Goal: Task Accomplishment & Management: Use online tool/utility

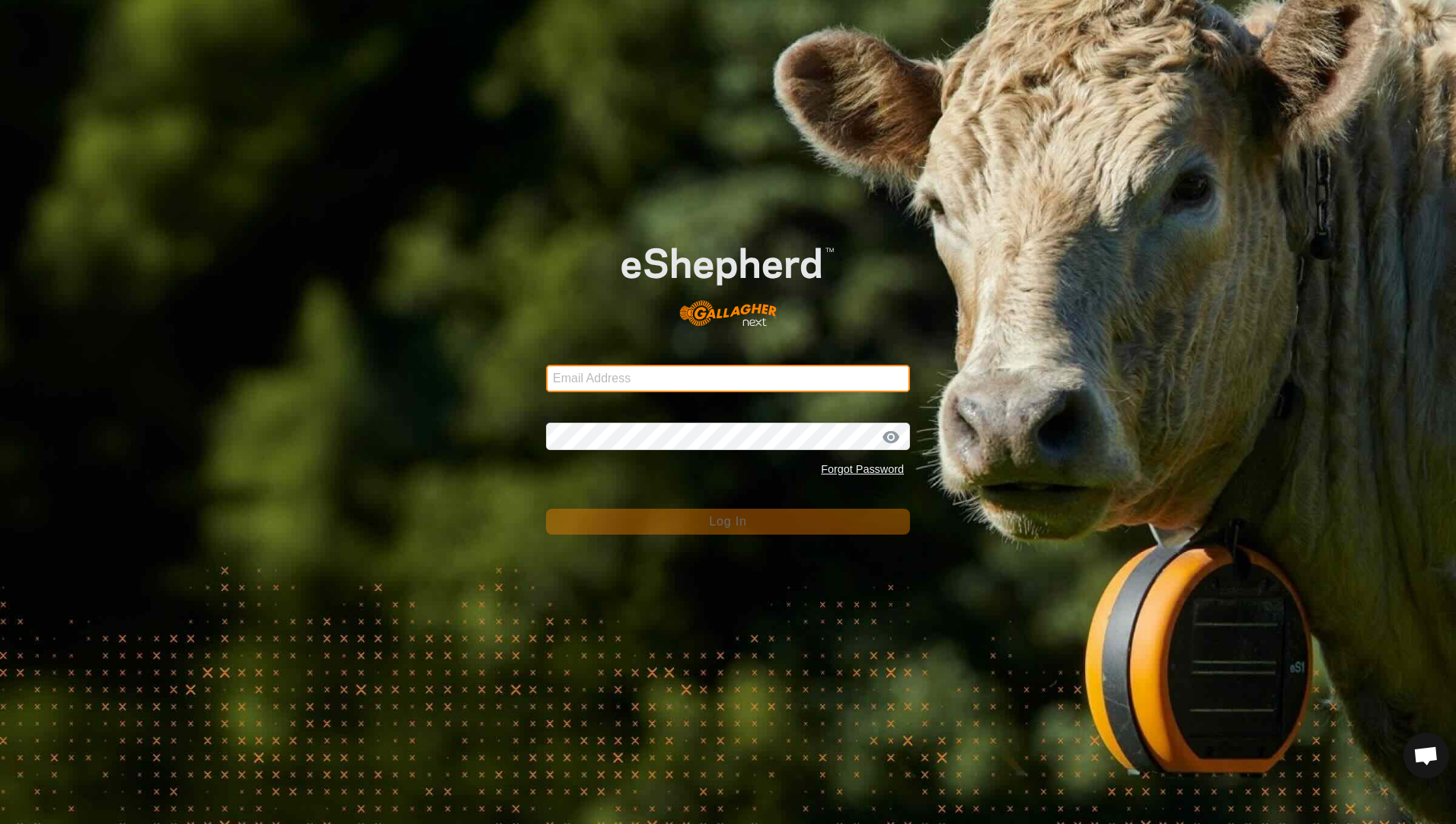
type input "[PERSON_NAME][EMAIL_ADDRESS][PERSON_NAME][DOMAIN_NAME]"
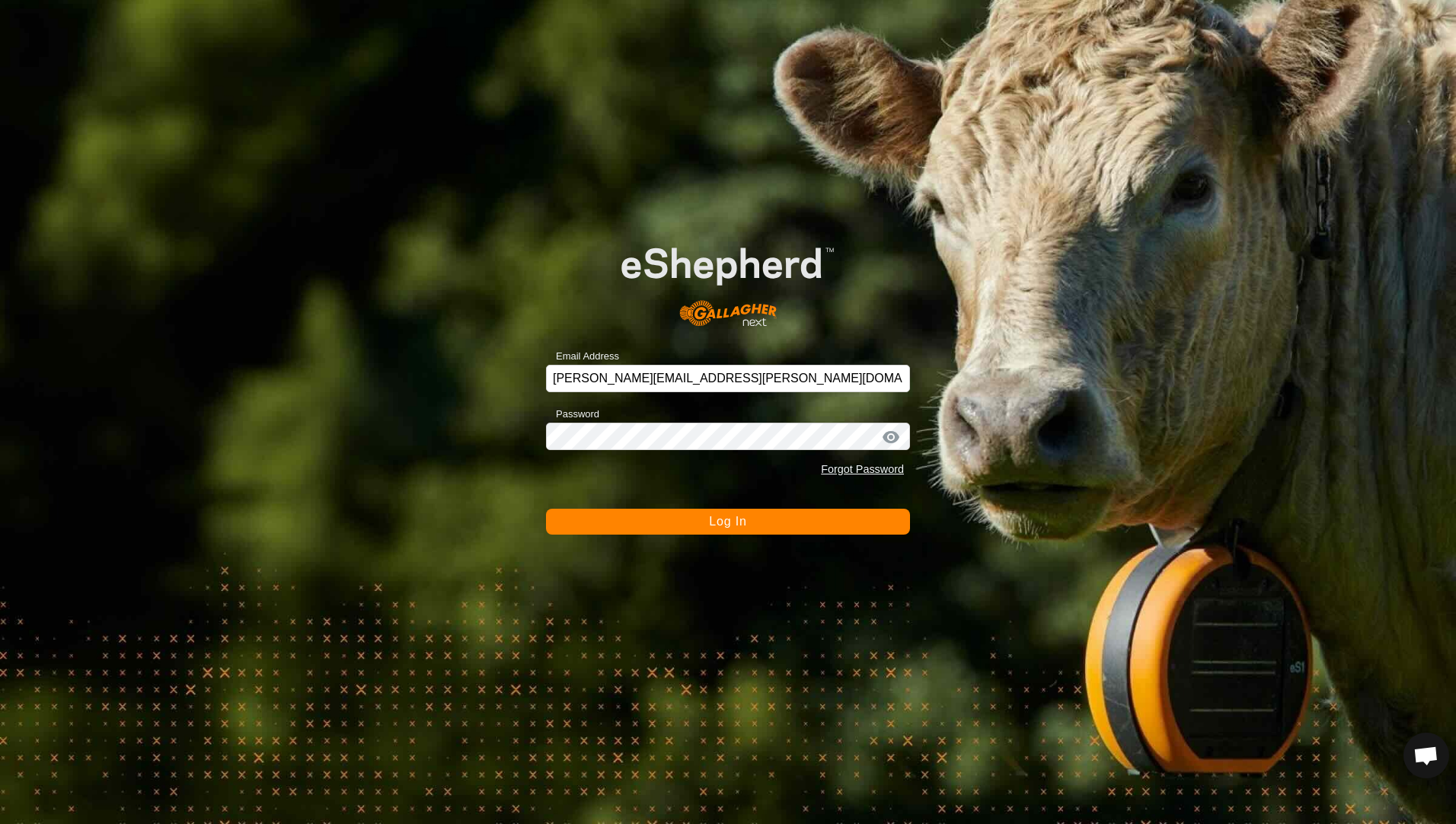
click at [707, 528] on button "Log In" at bounding box center [728, 521] width 364 height 26
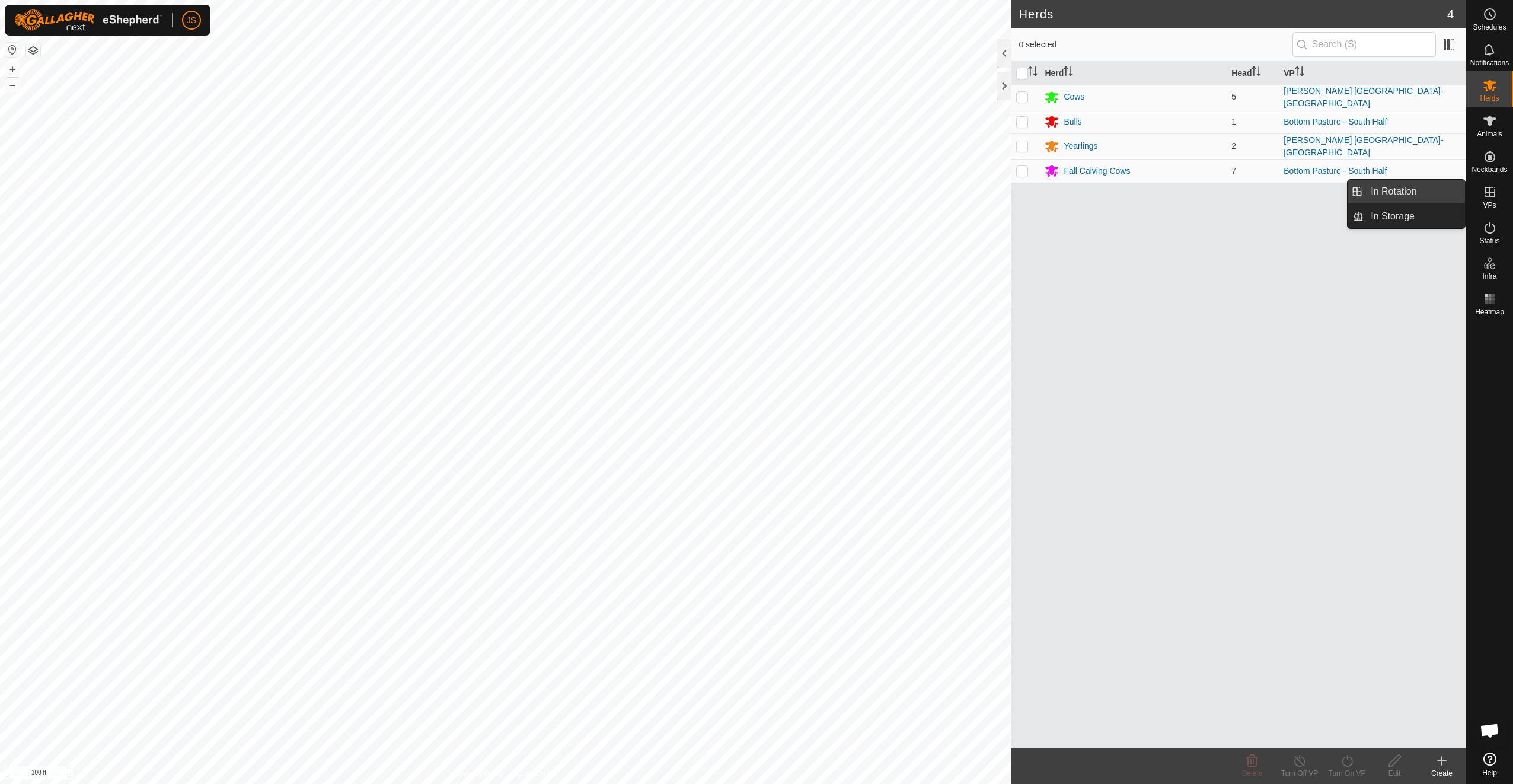
click at [1133, 189] on link "In Rotation" at bounding box center [1414, 191] width 102 height 23
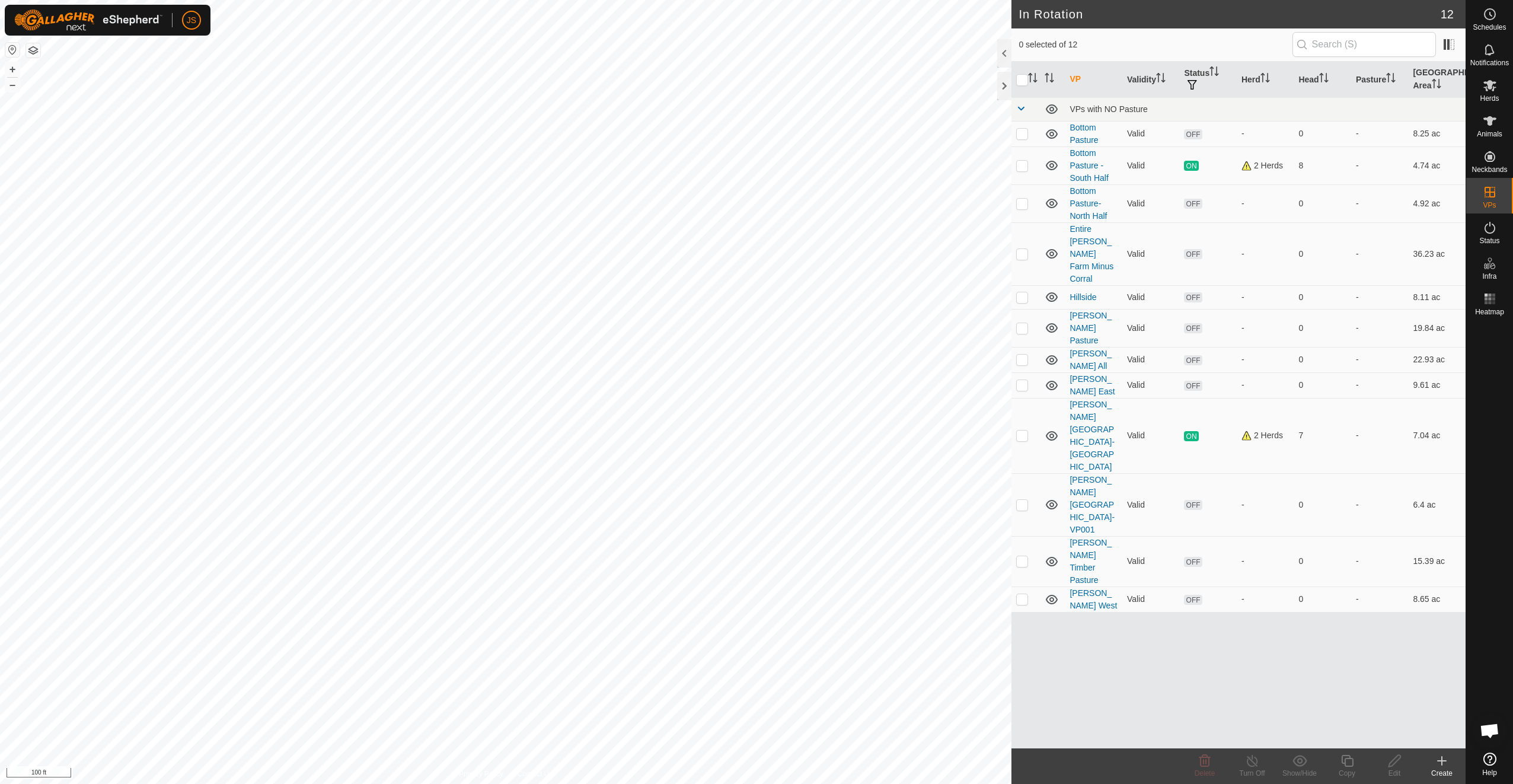
click at [1133, 641] on icon at bounding box center [1441, 761] width 14 height 14
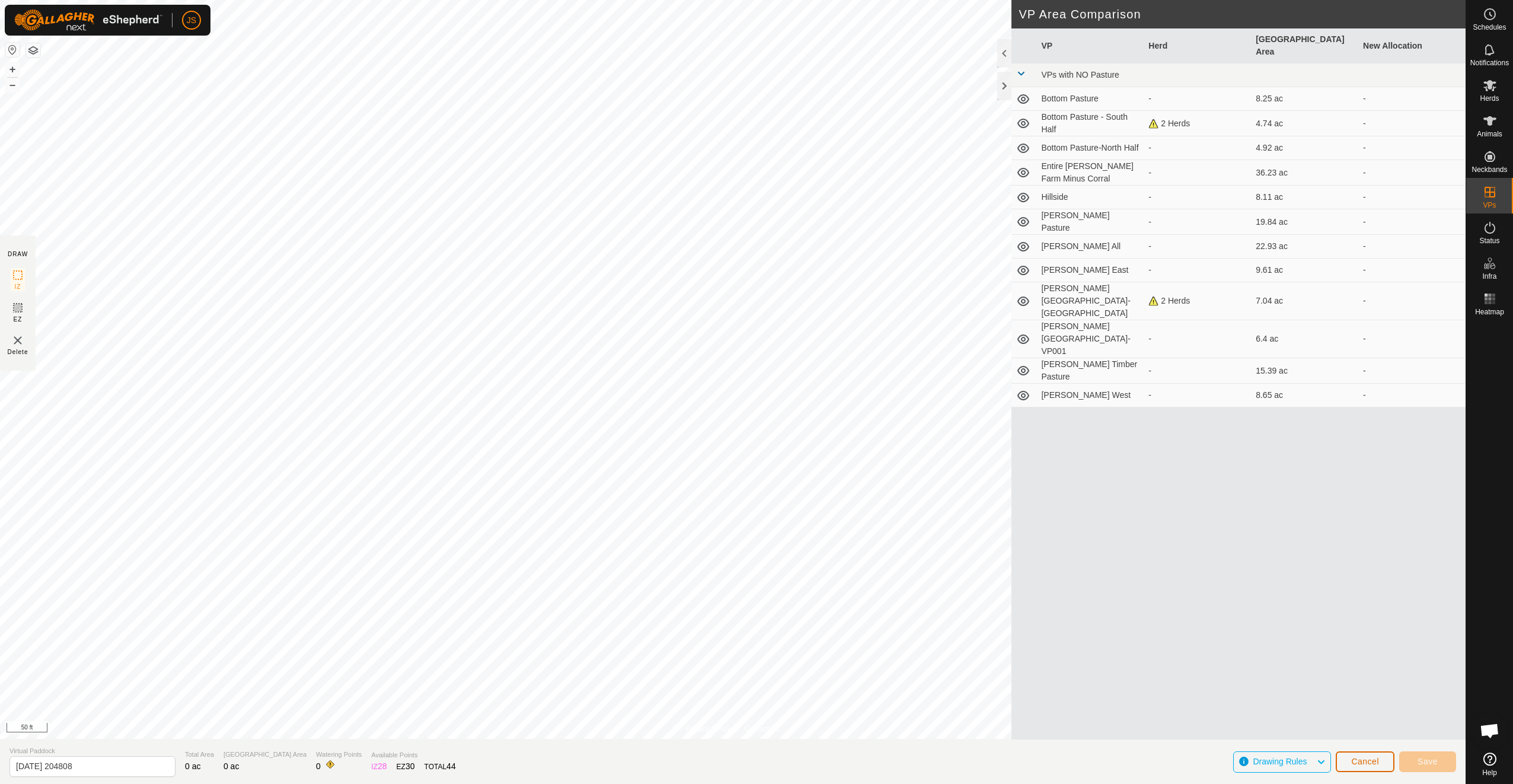
click at [1133, 641] on span "Cancel" at bounding box center [1365, 761] width 28 height 10
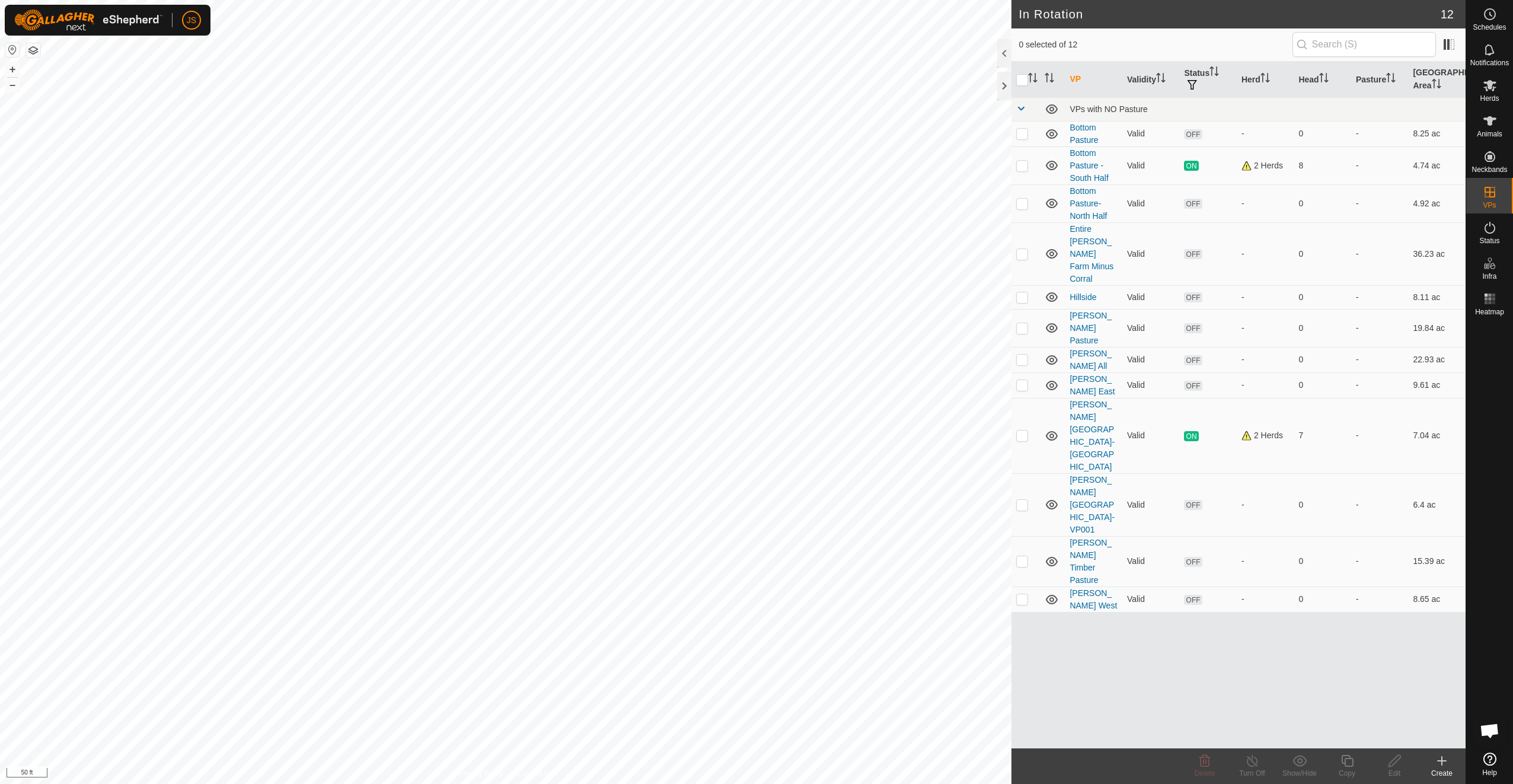
click at [1133, 641] on div "Create" at bounding box center [1441, 773] width 47 height 11
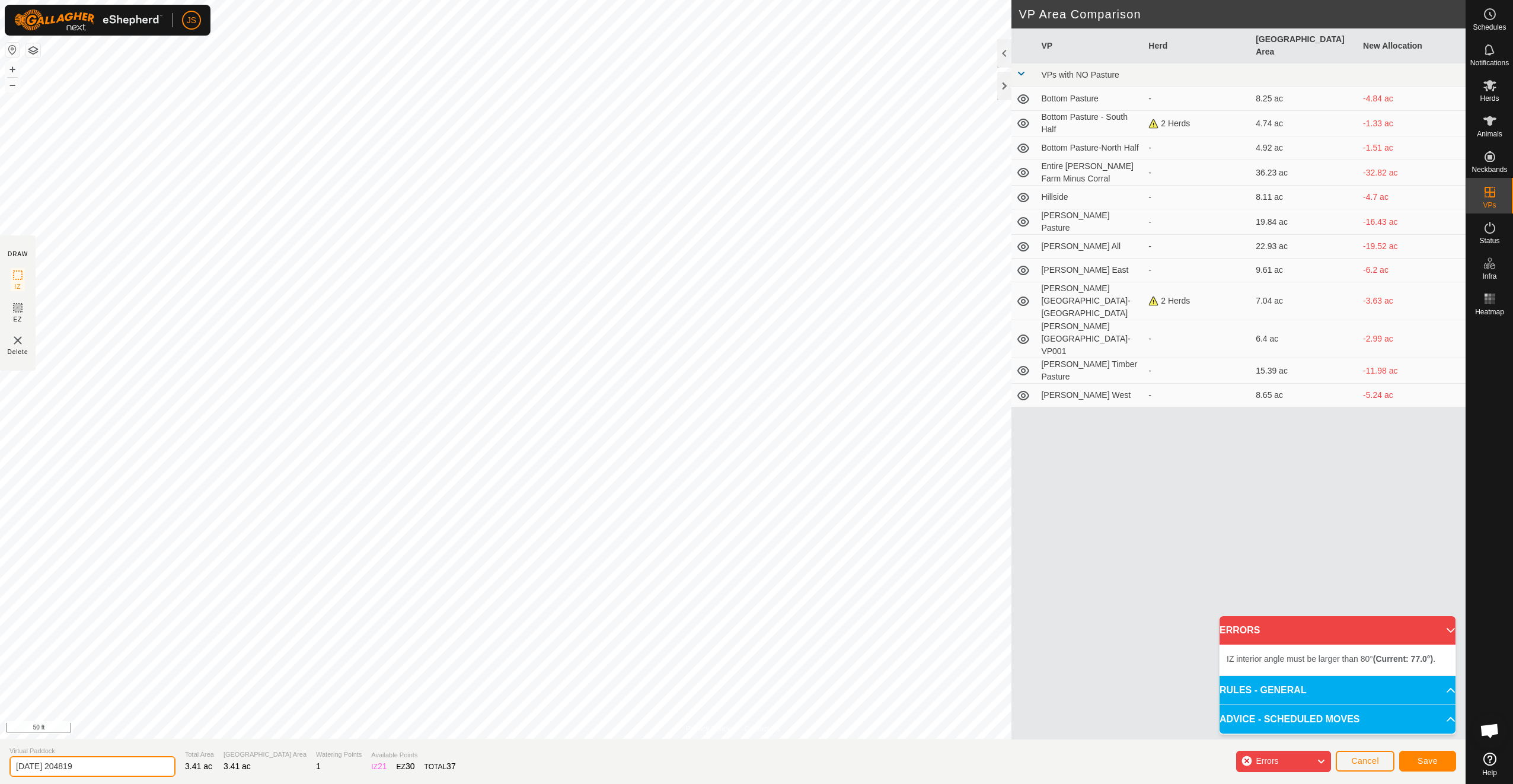
click at [110, 641] on input "[DATE] 204819" at bounding box center [93, 767] width 166 height 21
type input "[GEOGRAPHIC_DATA]"
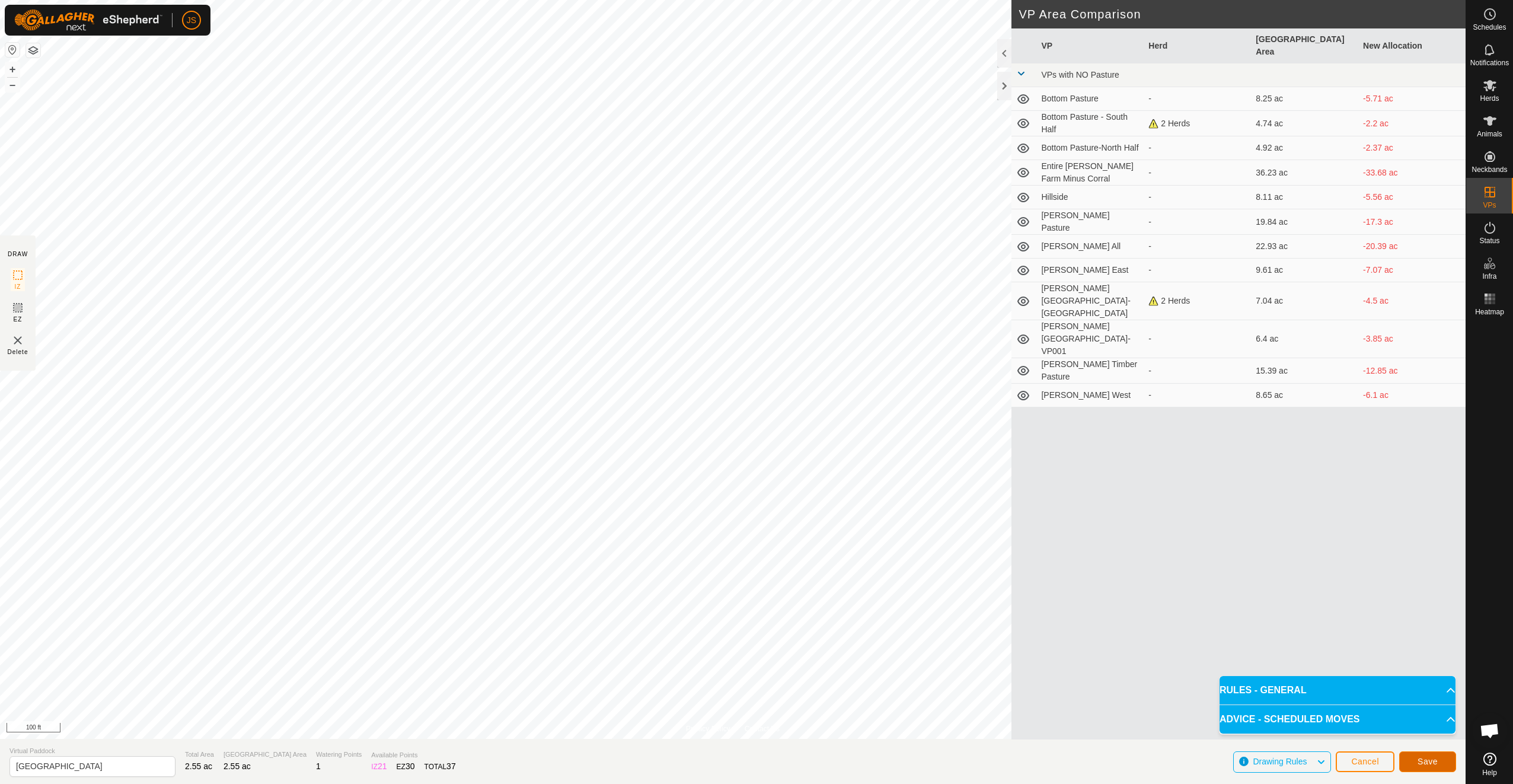
click at [1133, 641] on span "Save" at bounding box center [1428, 761] width 20 height 10
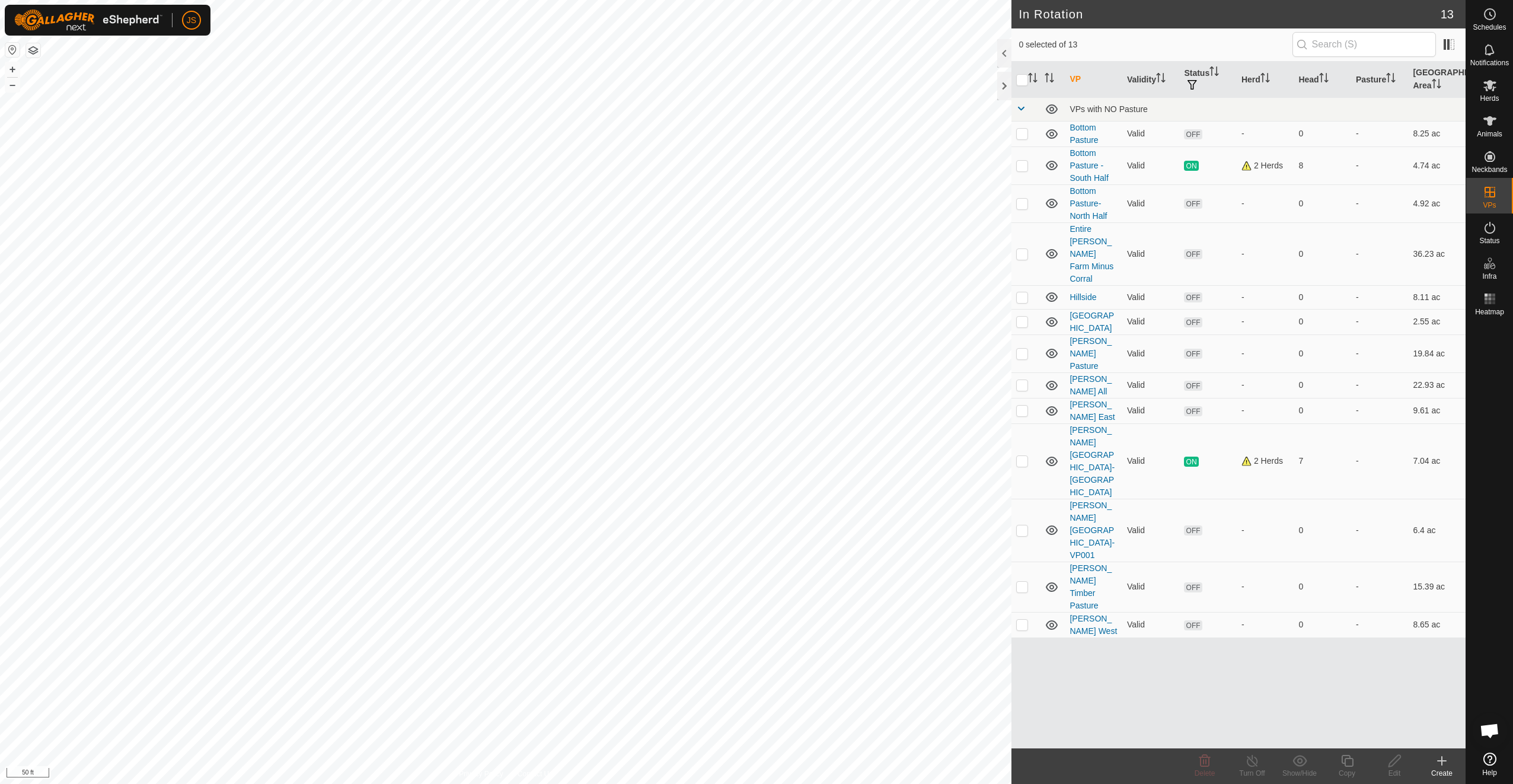
checkbox input "true"
click at [1133, 641] on icon at bounding box center [1348, 761] width 15 height 14
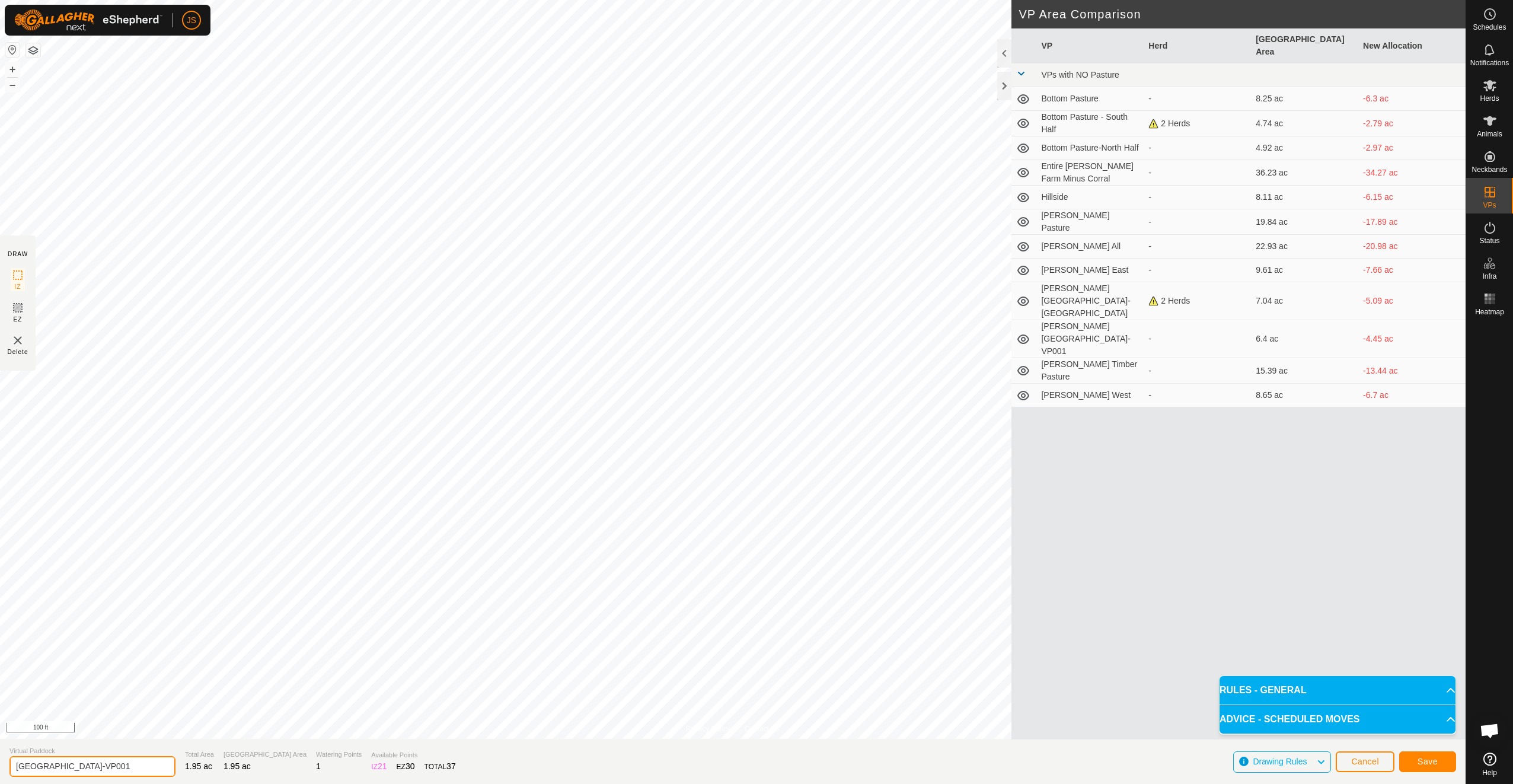
click at [123, 641] on input "[GEOGRAPHIC_DATA]-VP001" at bounding box center [93, 767] width 166 height 21
type input "Hillside [GEOGRAPHIC_DATA]"
click at [1133, 641] on span "Save" at bounding box center [1428, 761] width 20 height 10
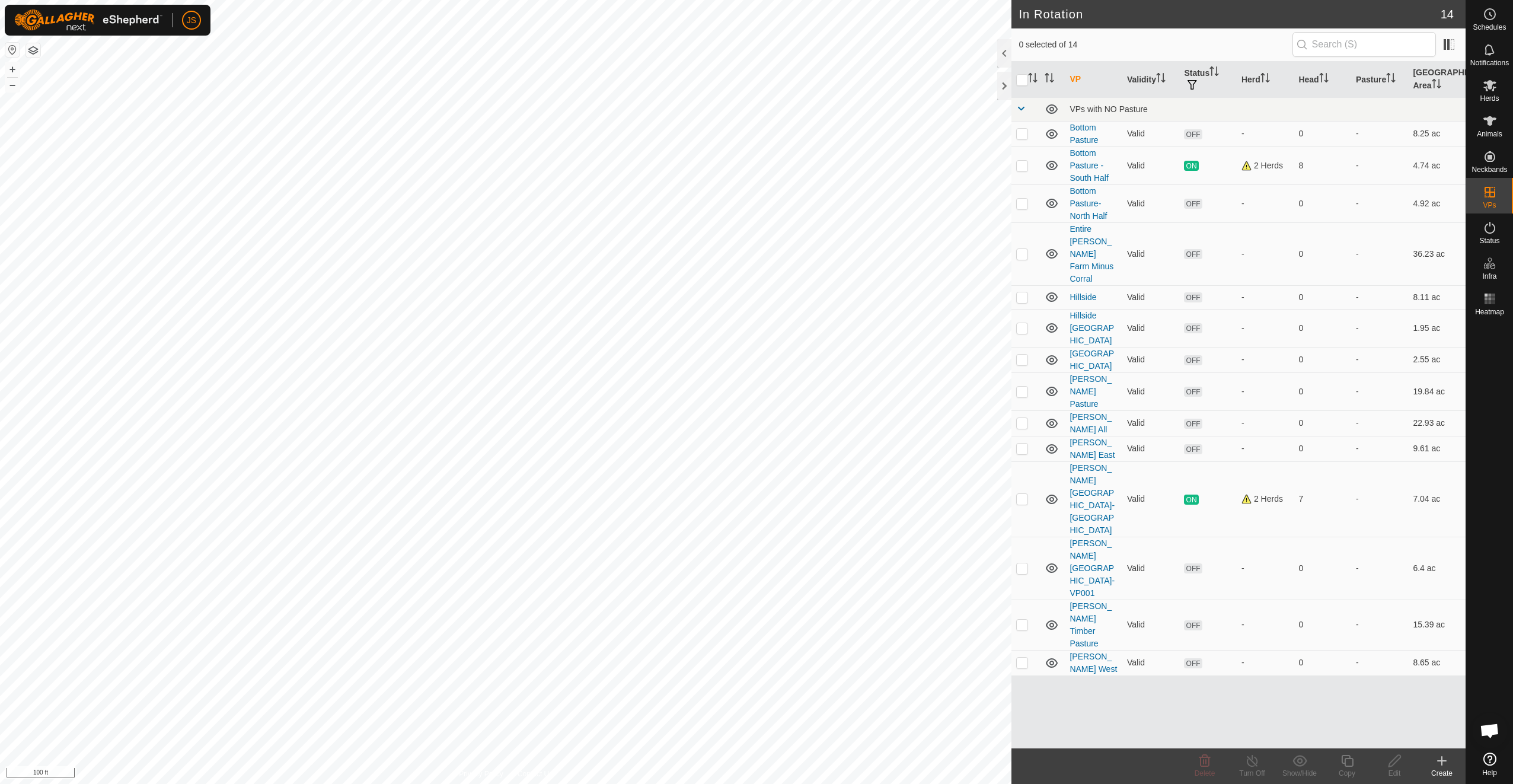
click at [1133, 641] on div "Create" at bounding box center [1441, 773] width 47 height 11
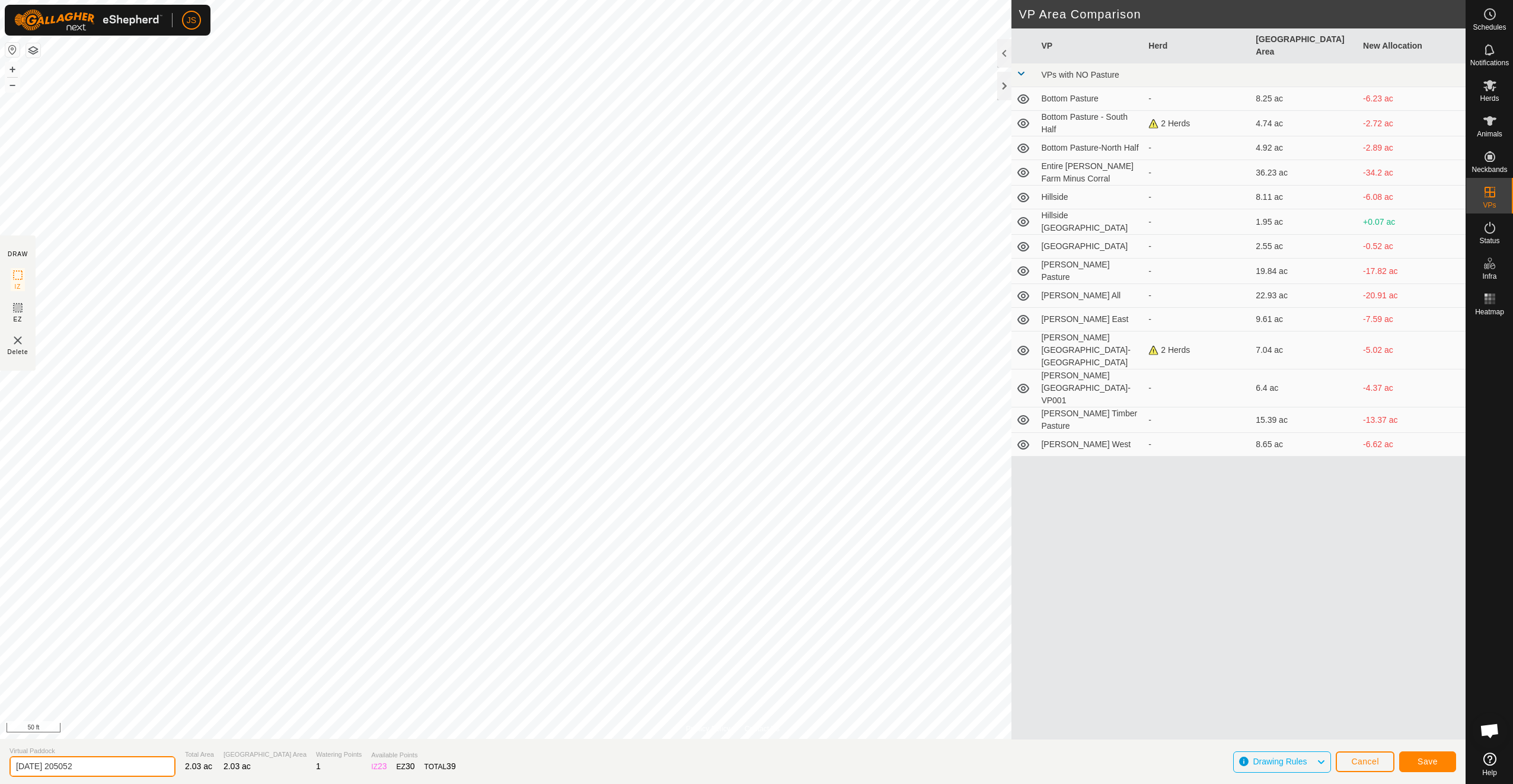
click at [105, 641] on input "[DATE] 205052" at bounding box center [93, 767] width 166 height 21
type input "[GEOGRAPHIC_DATA]"
click at [1133, 641] on button "Save" at bounding box center [1428, 762] width 57 height 21
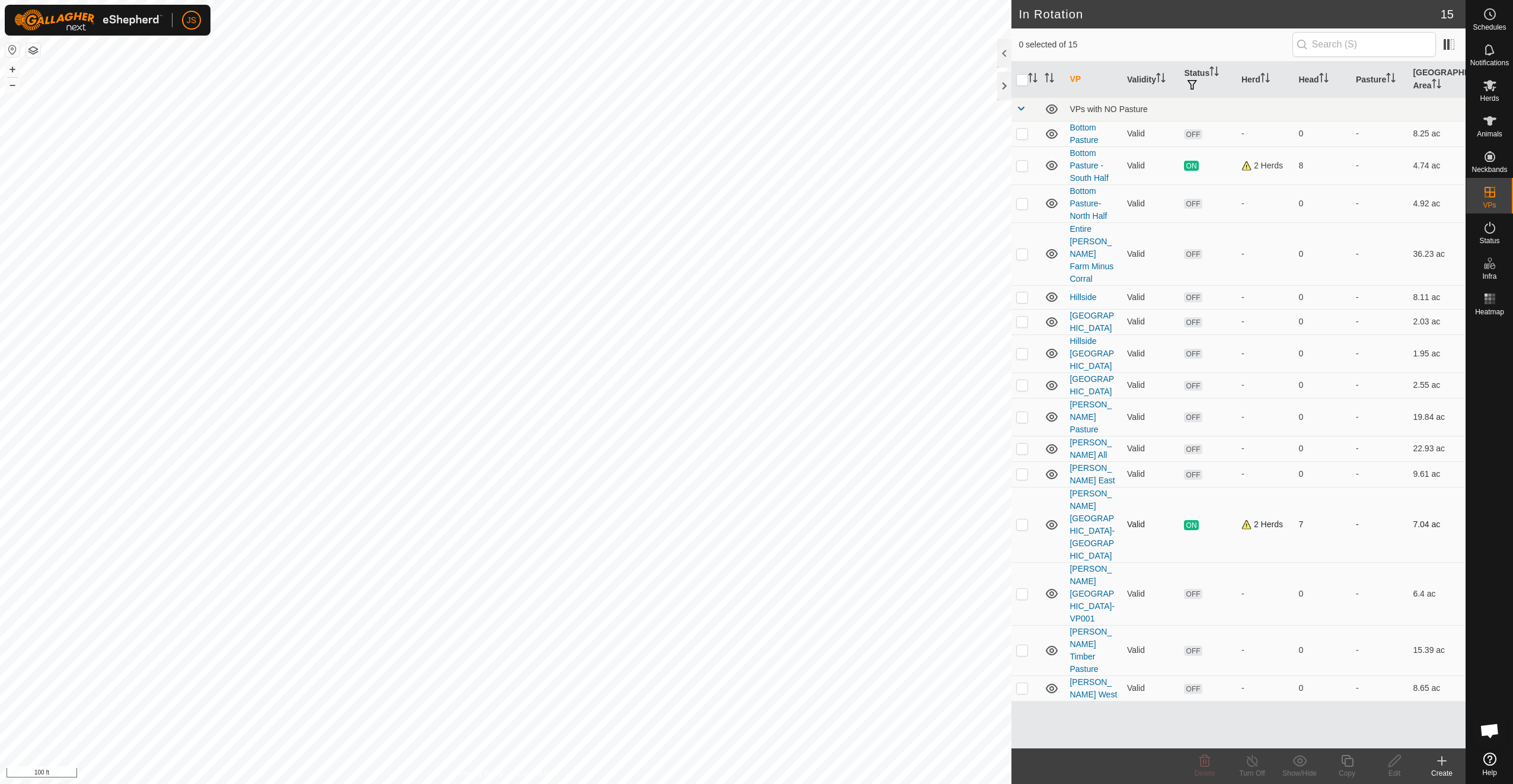
checkbox input "true"
checkbox input "false"
checkbox input "true"
click at [1133, 641] on div "Create" at bounding box center [1441, 773] width 47 height 11
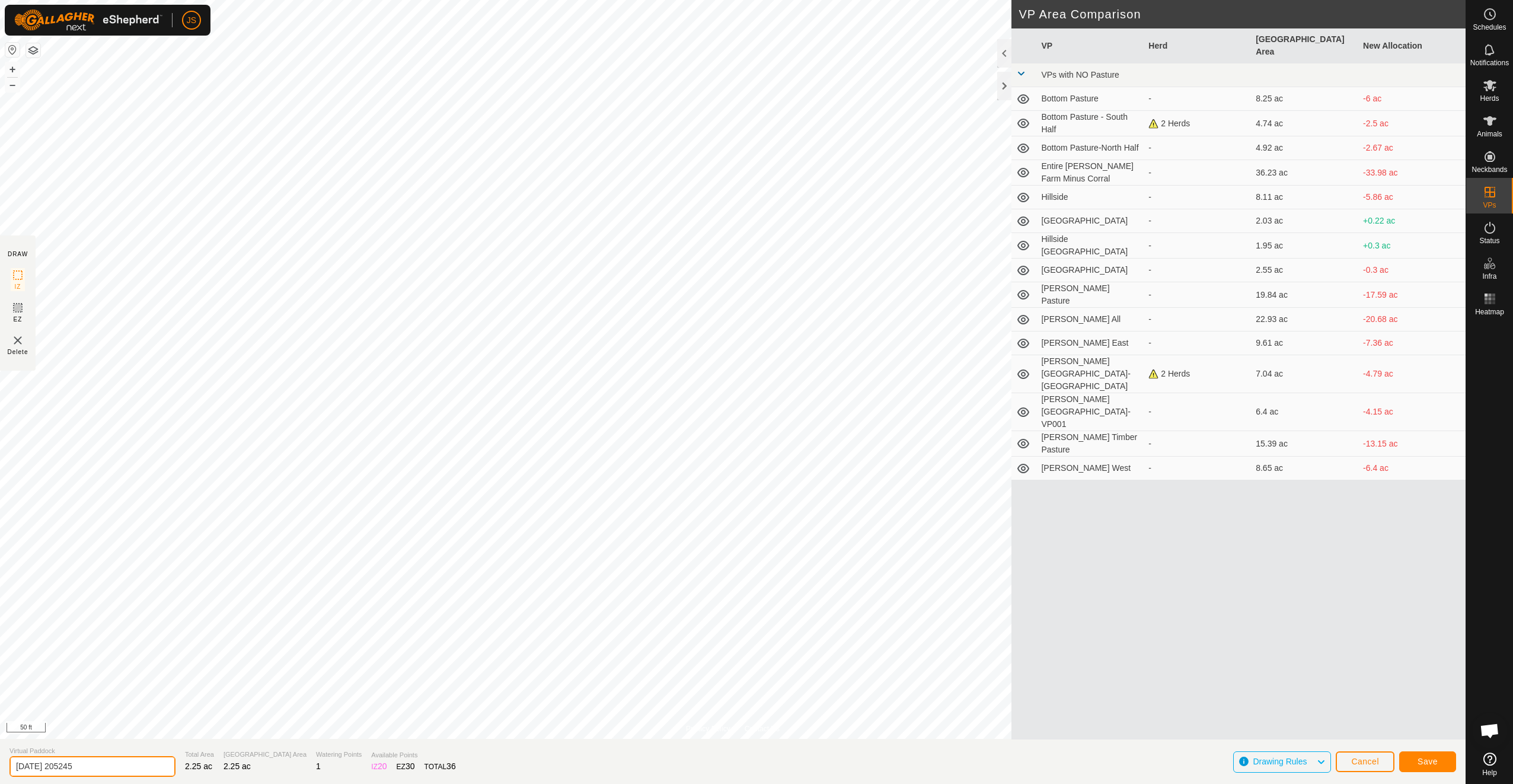
click at [120, 641] on input "[DATE] 205245" at bounding box center [93, 767] width 166 height 21
type input "[GEOGRAPHIC_DATA]"
click at [1133, 641] on span "Save" at bounding box center [1428, 761] width 20 height 10
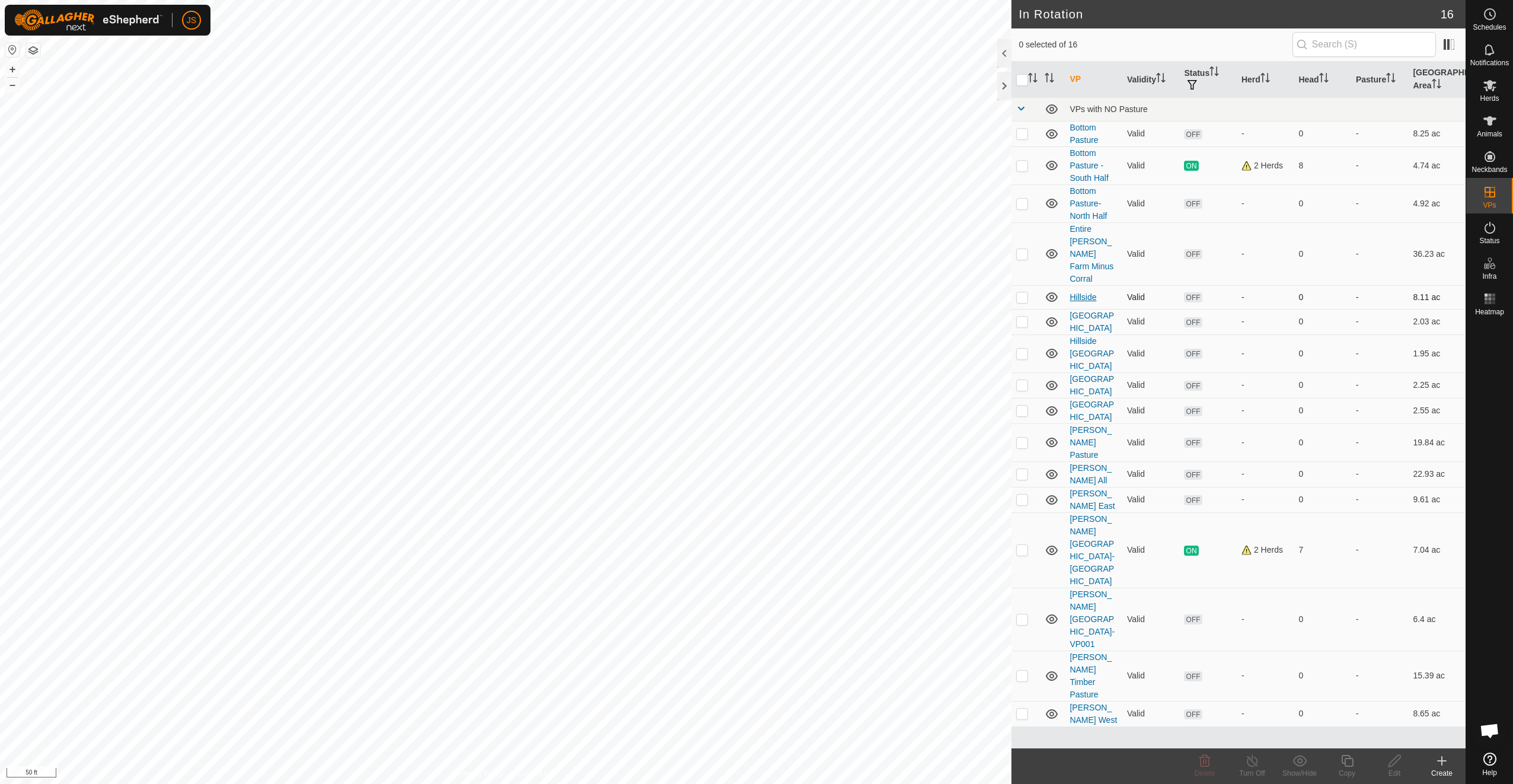
checkbox input "true"
checkbox input "false"
checkbox input "true"
checkbox input "false"
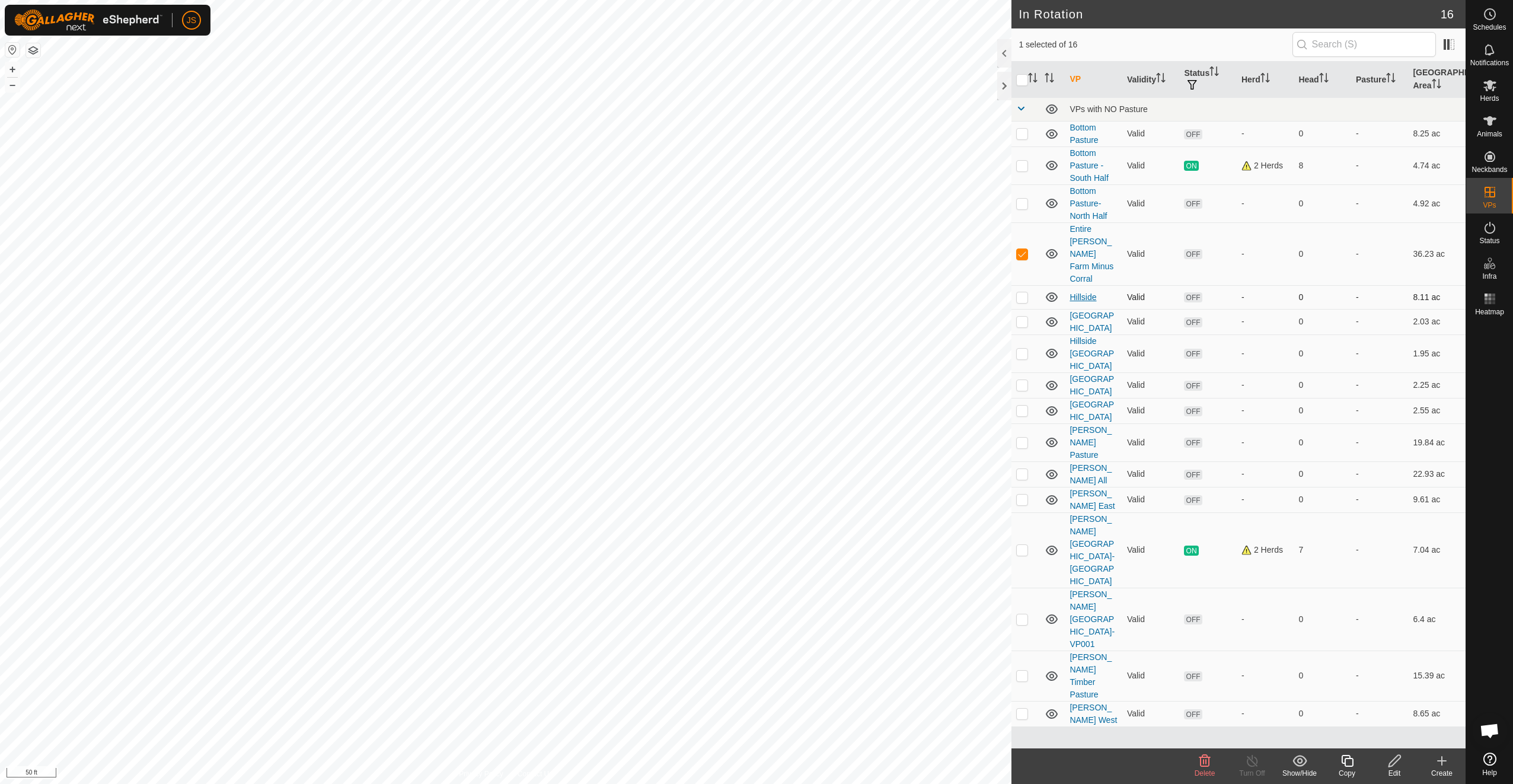
checkbox input "false"
checkbox input "true"
checkbox input "false"
